Goal: Register for event/course

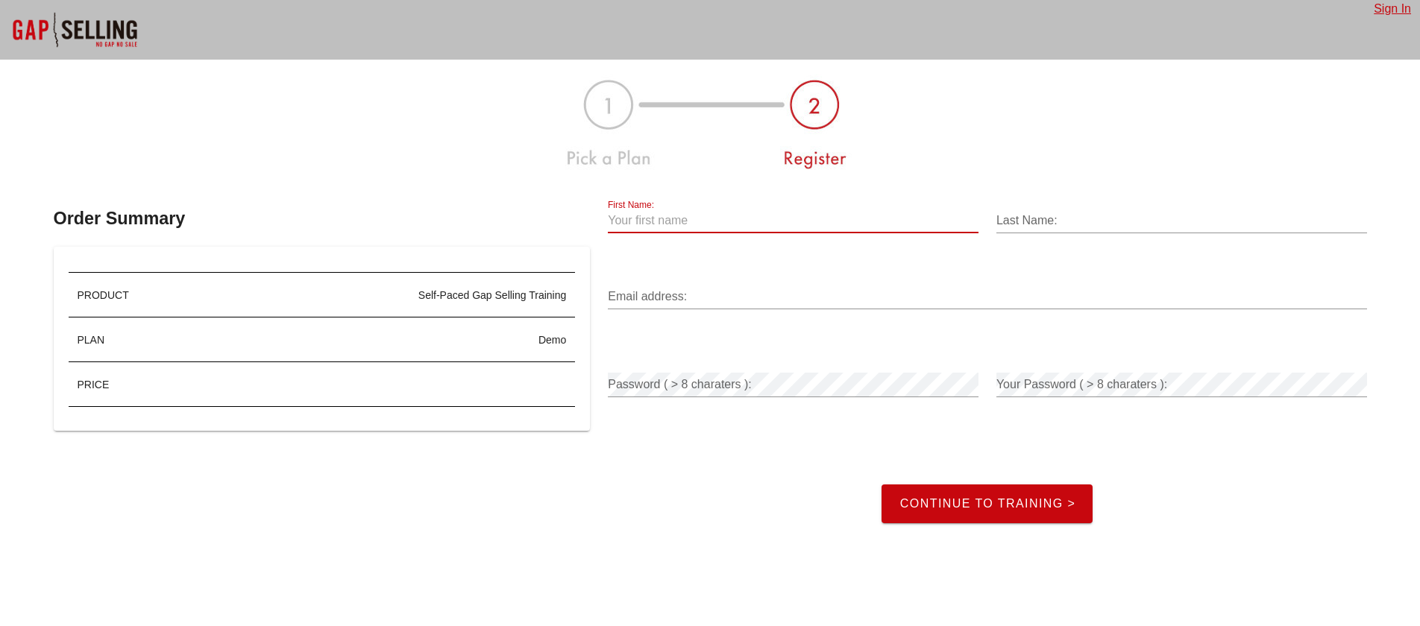
click at [717, 213] on input "First Name:" at bounding box center [793, 221] width 371 height 24
type input "[PERSON_NAME]"
type input "[EMAIL_ADDRESS][DOMAIN_NAME]"
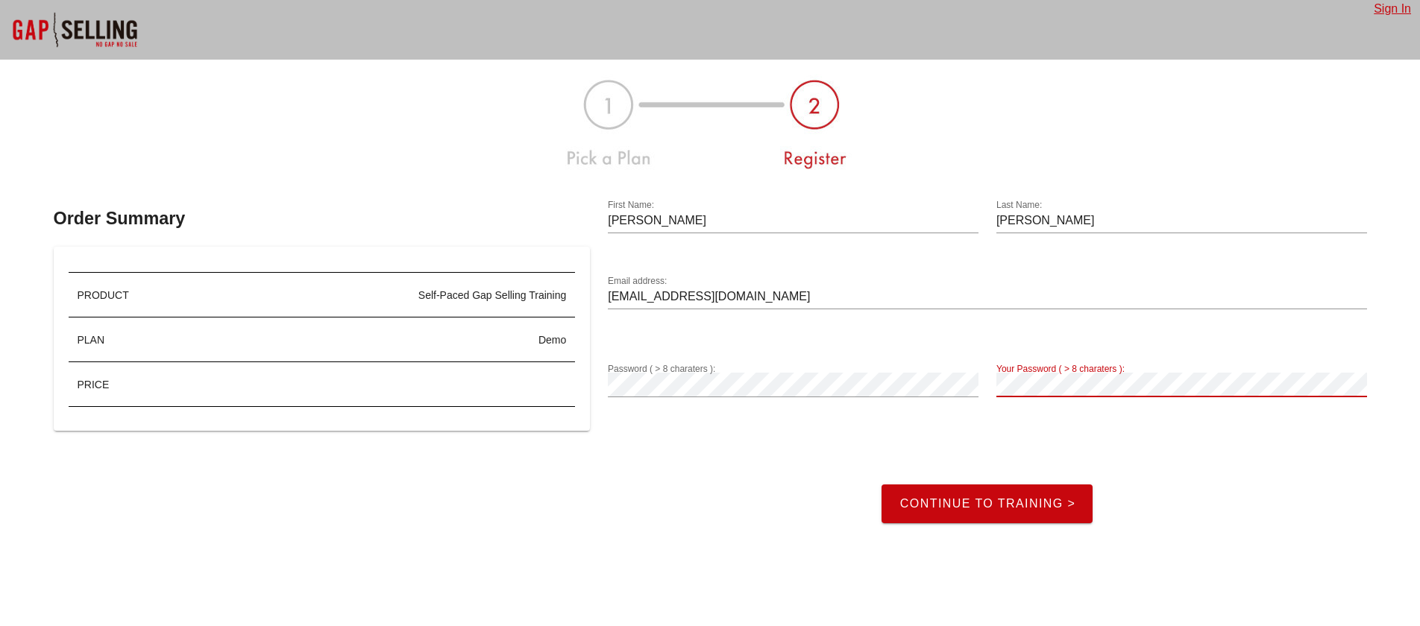
click at [1016, 506] on span "Continue to Training >" at bounding box center [987, 503] width 177 height 13
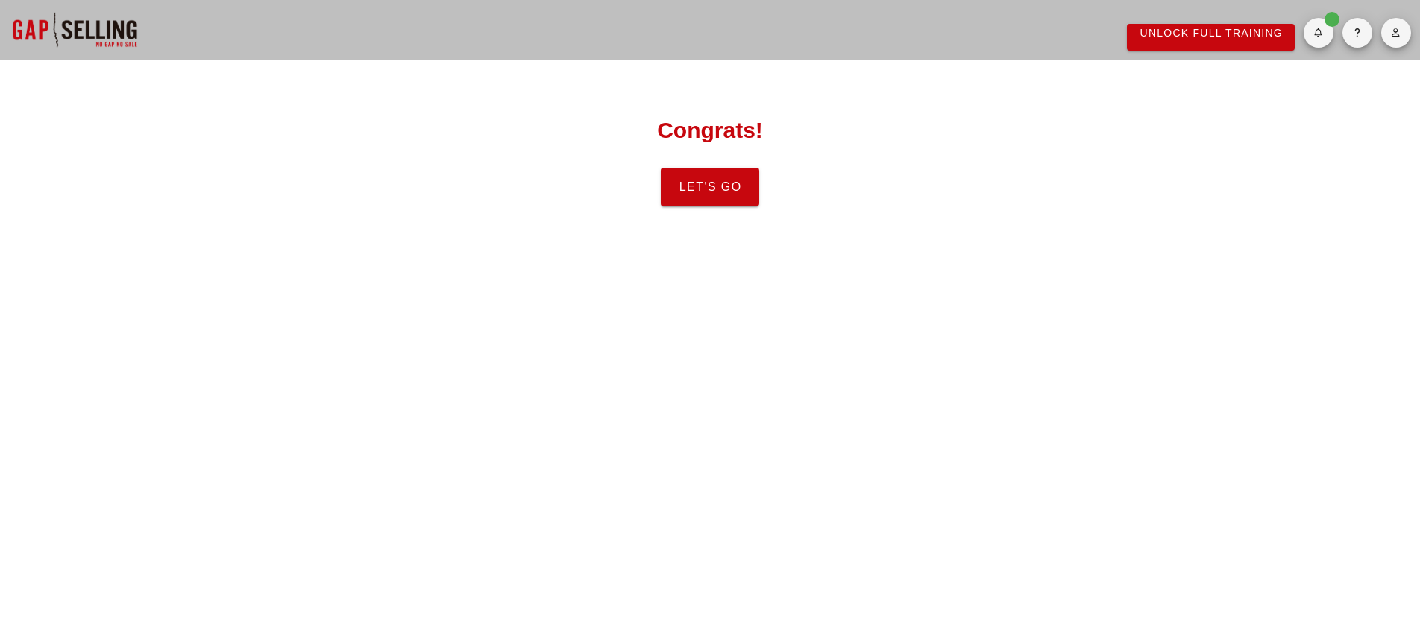
click at [726, 189] on span "Let's Go" at bounding box center [709, 186] width 63 height 13
